Goal: Transaction & Acquisition: Purchase product/service

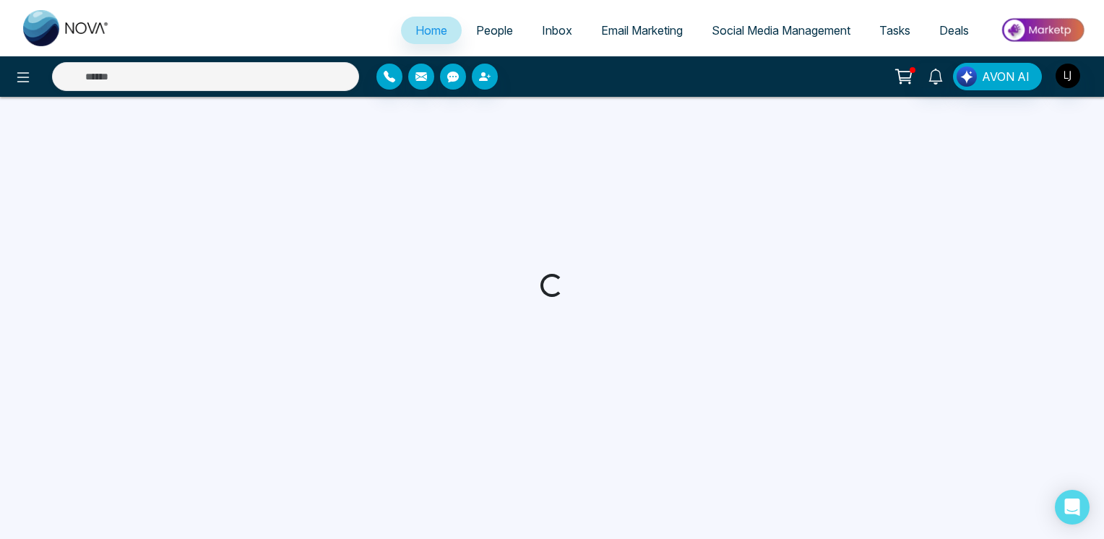
click at [900, 75] on icon at bounding box center [904, 76] width 20 height 20
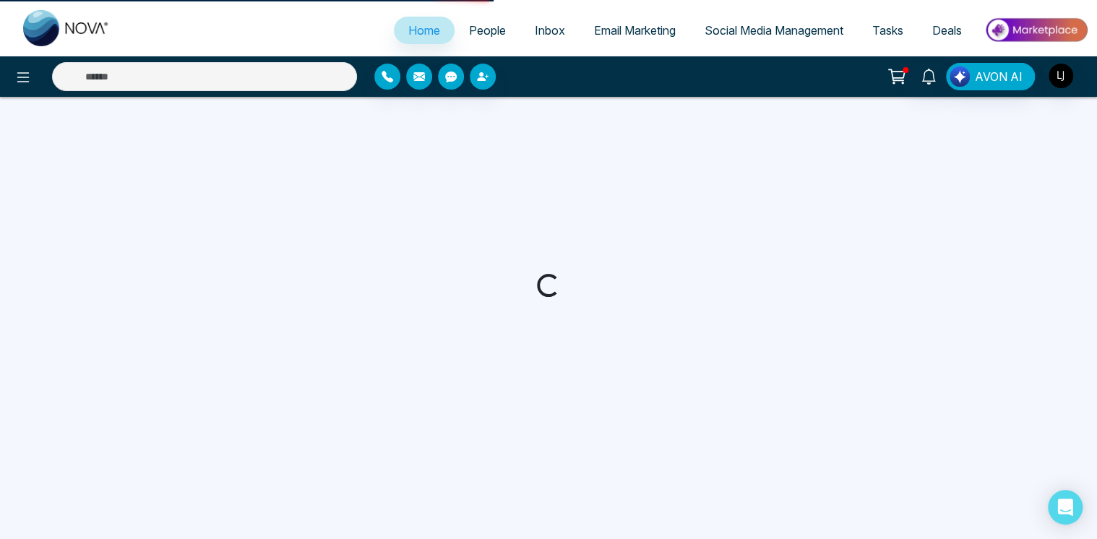
select select "*"
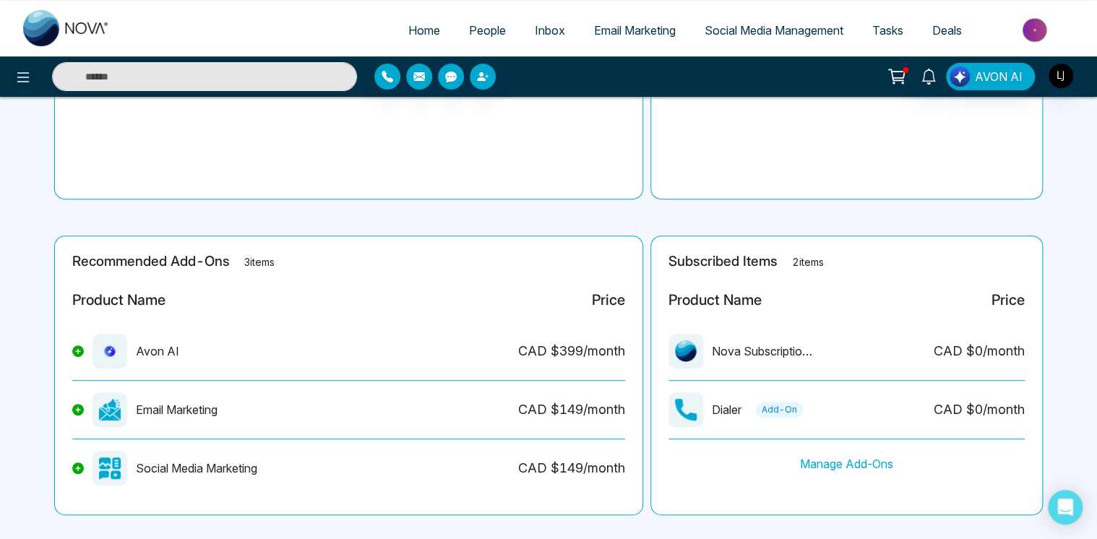
scroll to position [225, 0]
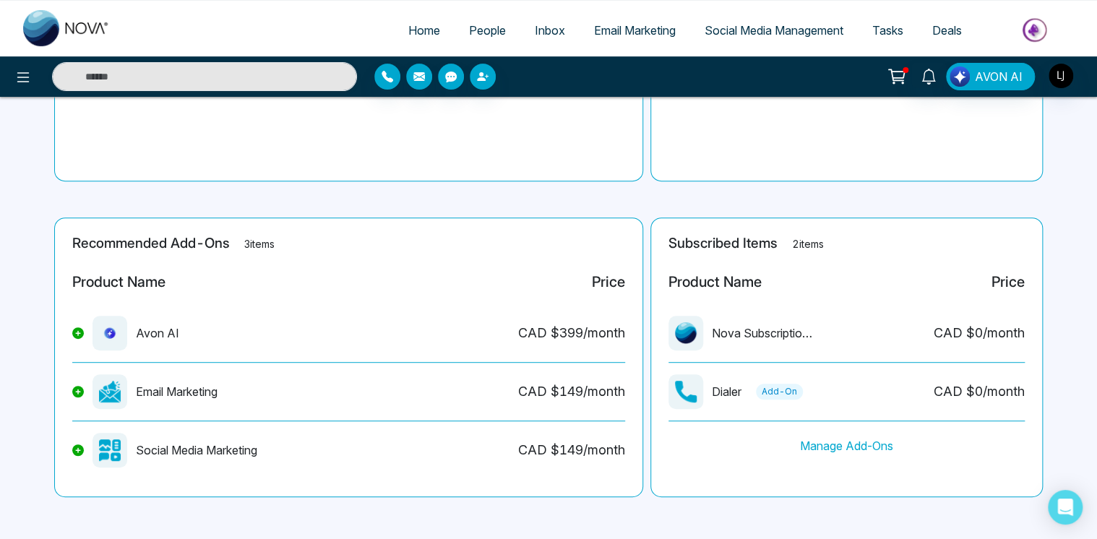
click at [477, 207] on main "Checkout Cart 0 items No items added to cart. Summary Add items to cart to view…" at bounding box center [548, 205] width 1097 height 669
click at [82, 389] on button at bounding box center [78, 392] width 12 height 12
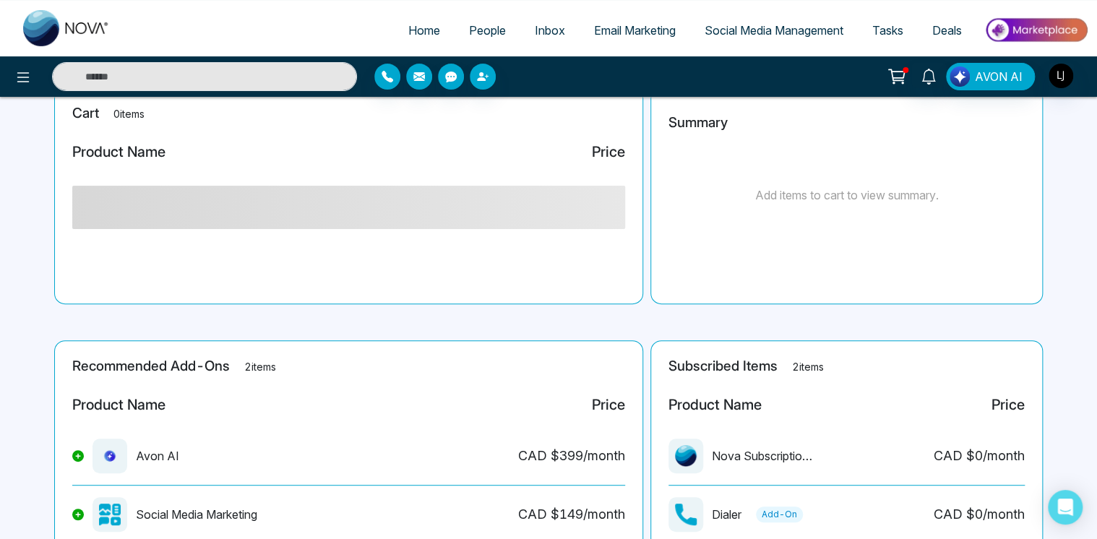
scroll to position [0, 0]
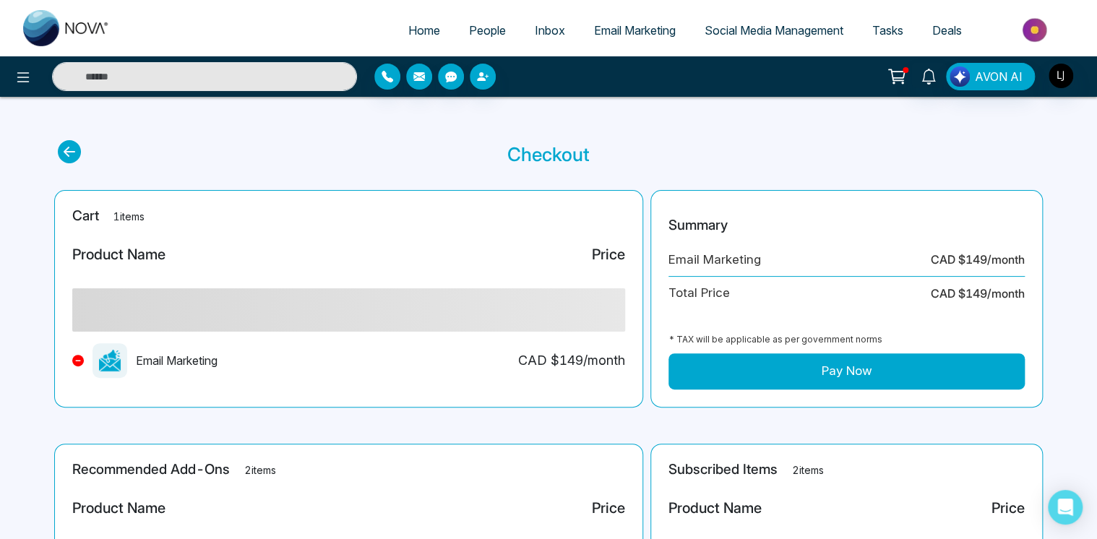
click at [786, 366] on button "Pay Now" at bounding box center [846, 371] width 356 height 36
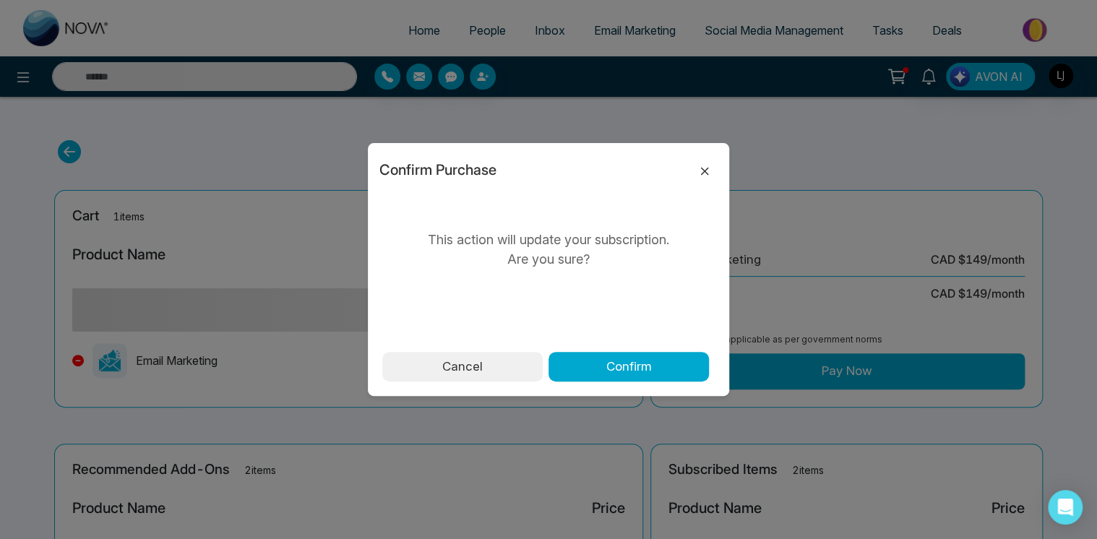
drag, startPoint x: 640, startPoint y: 361, endPoint x: 701, endPoint y: 173, distance: 197.5
click at [700, 180] on div "Confirm Purchase This action will update your subscription. Are you sure? Cance…" at bounding box center [548, 269] width 361 height 253
click at [701, 171] on icon at bounding box center [704, 171] width 17 height 17
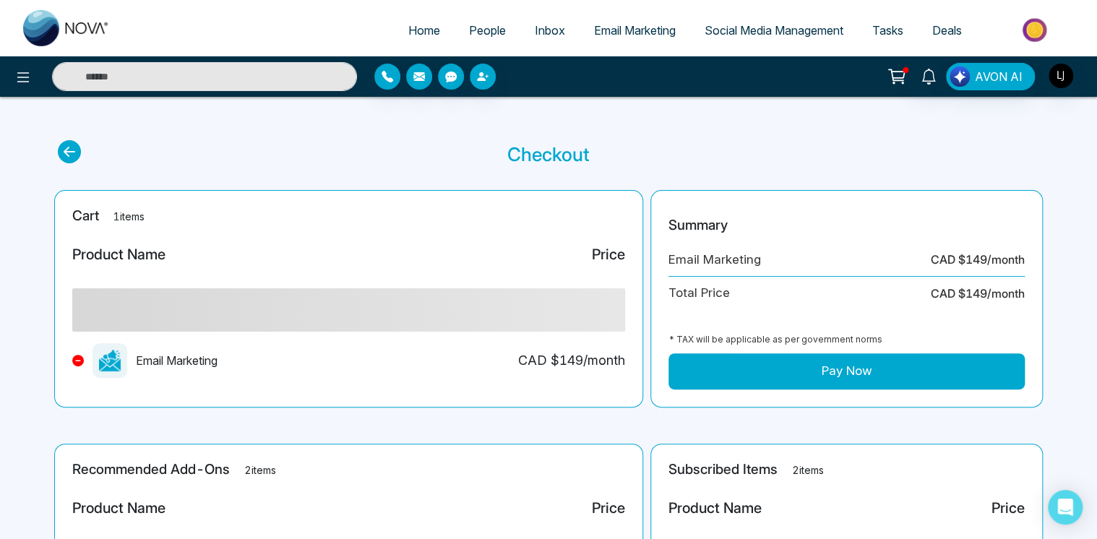
click at [79, 358] on icon at bounding box center [78, 361] width 6 height 6
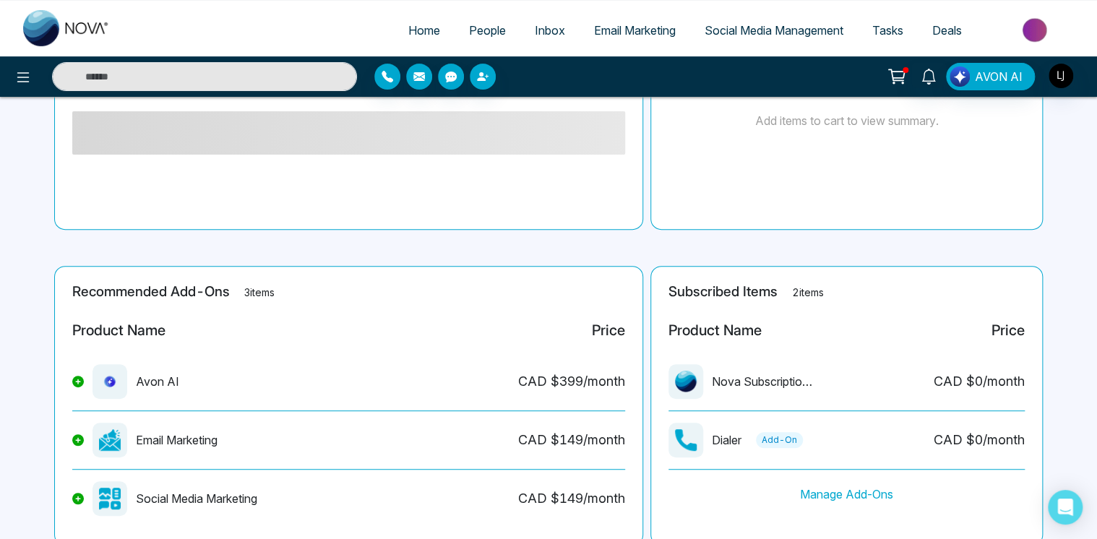
scroll to position [205, 0]
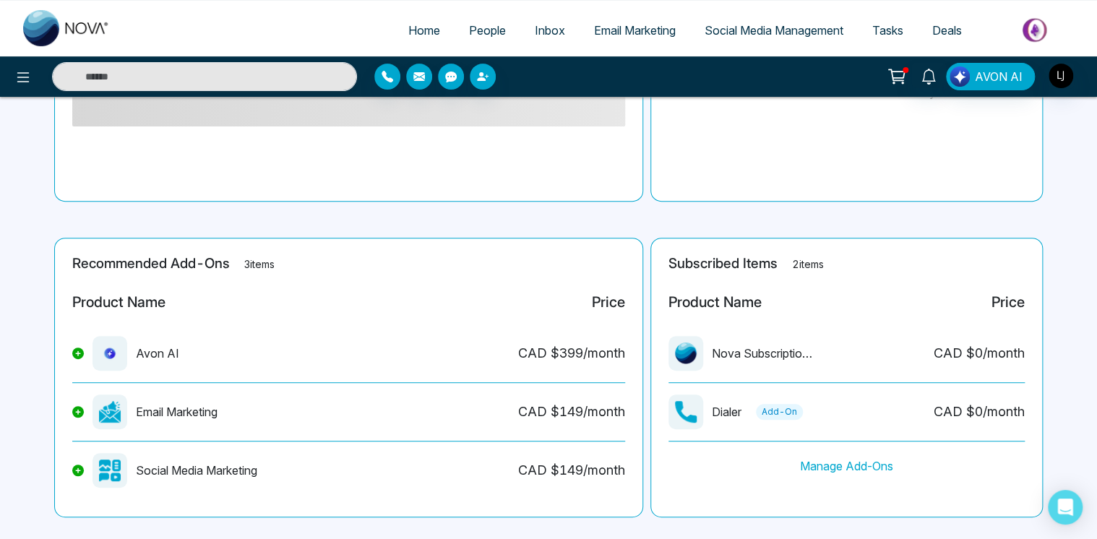
click at [77, 413] on icon at bounding box center [78, 411] width 5 height 5
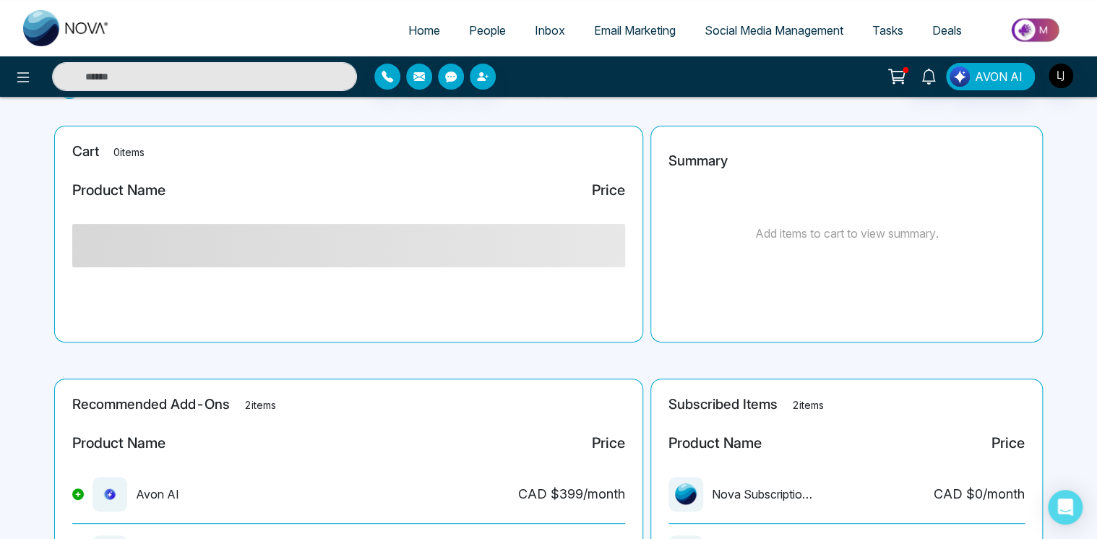
scroll to position [0, 0]
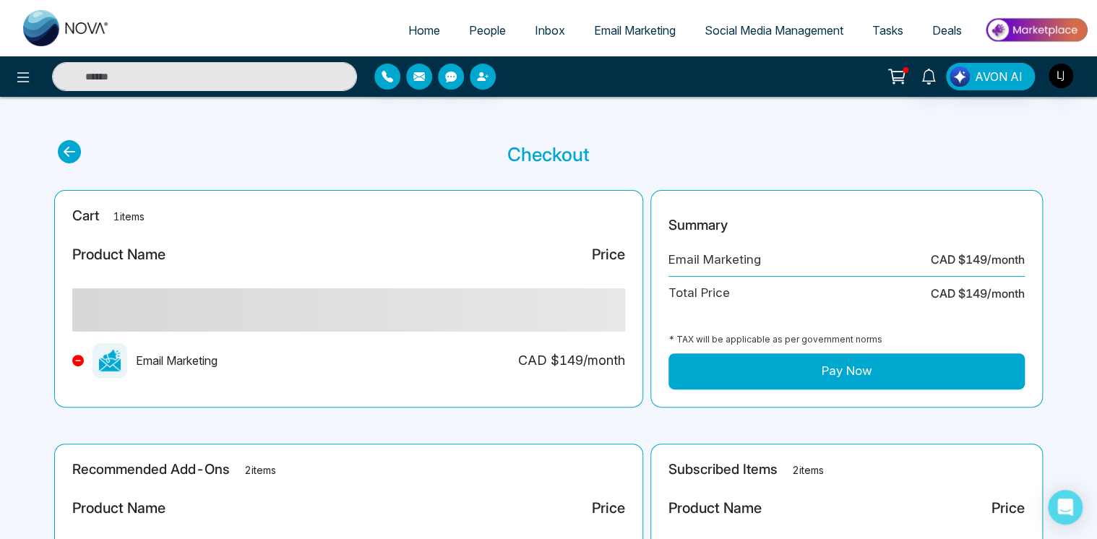
click at [788, 356] on button "Pay Now" at bounding box center [846, 371] width 356 height 36
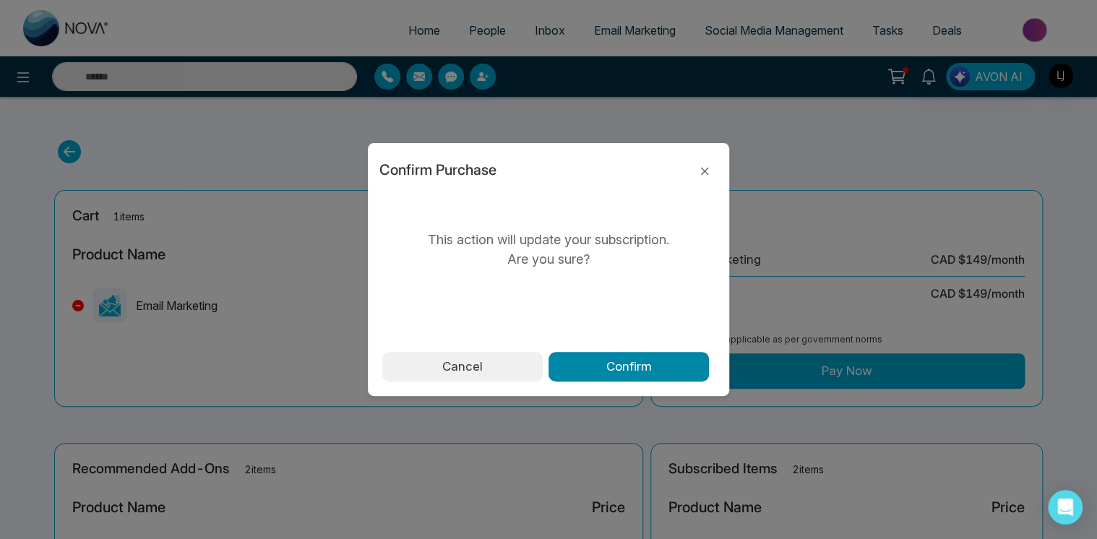
click at [619, 362] on button "Confirm" at bounding box center [629, 367] width 160 height 30
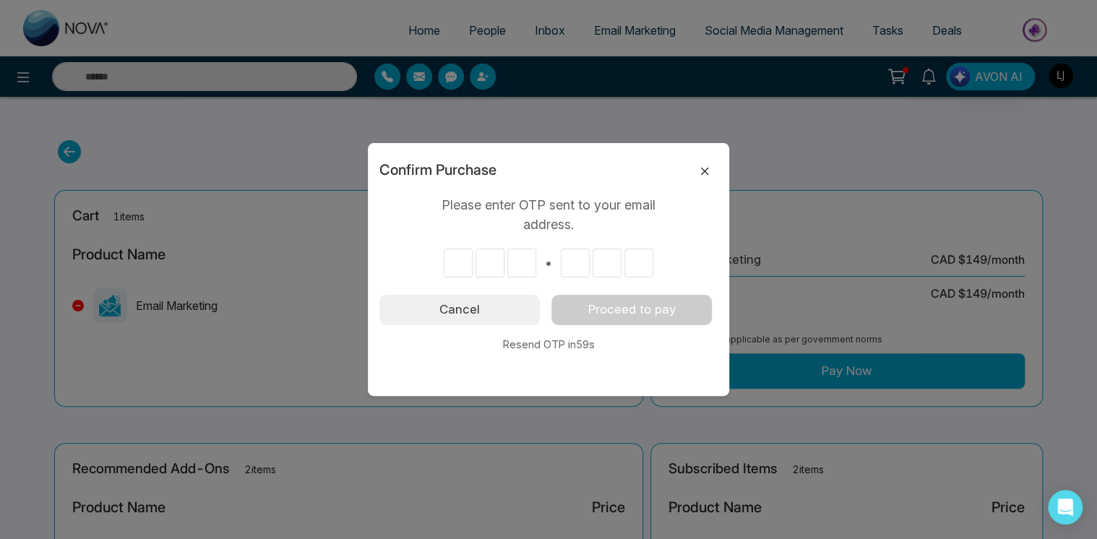
click at [701, 168] on icon at bounding box center [705, 171] width 8 height 8
